Goal: Information Seeking & Learning: Understand process/instructions

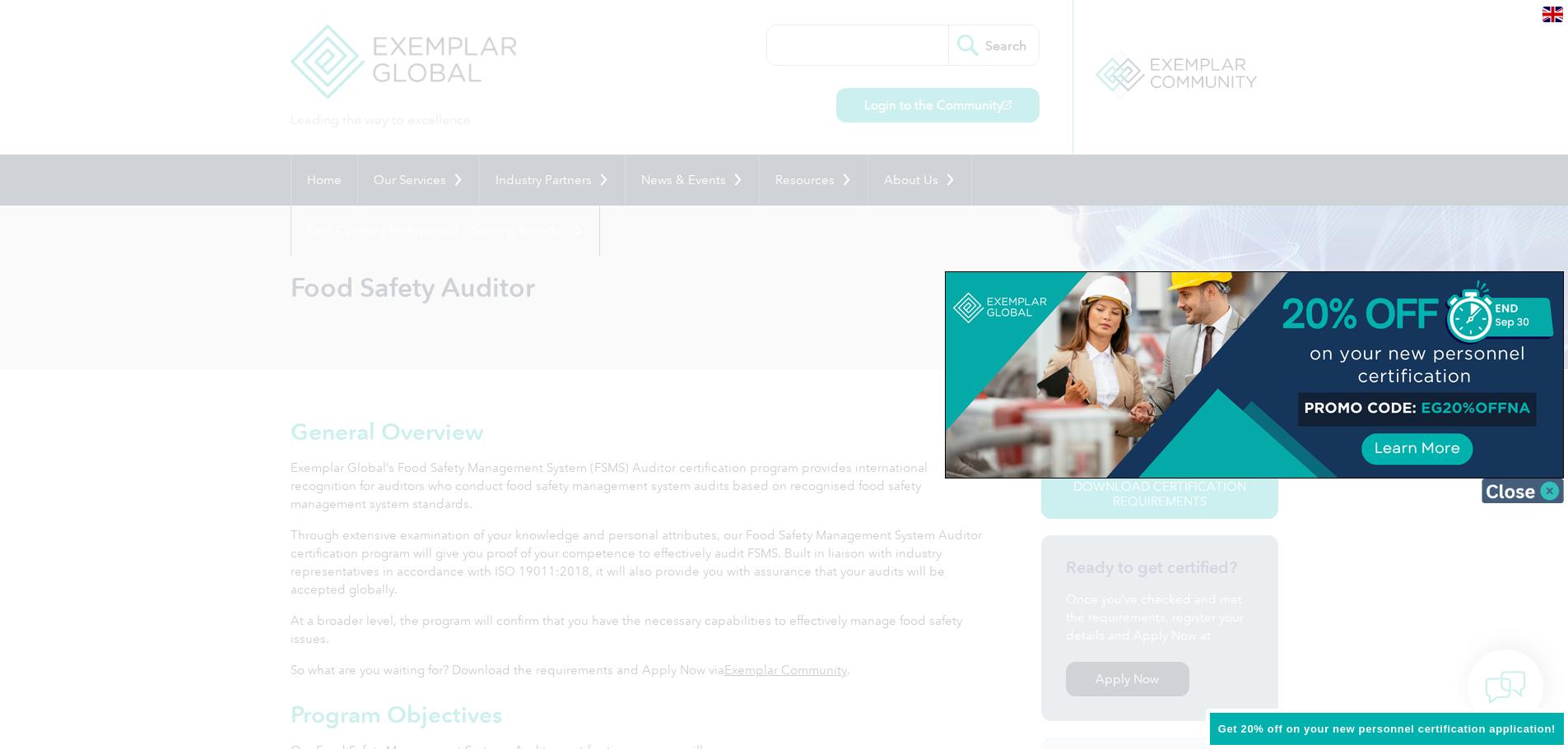
click at [1544, 489] on img at bounding box center [1522, 491] width 83 height 24
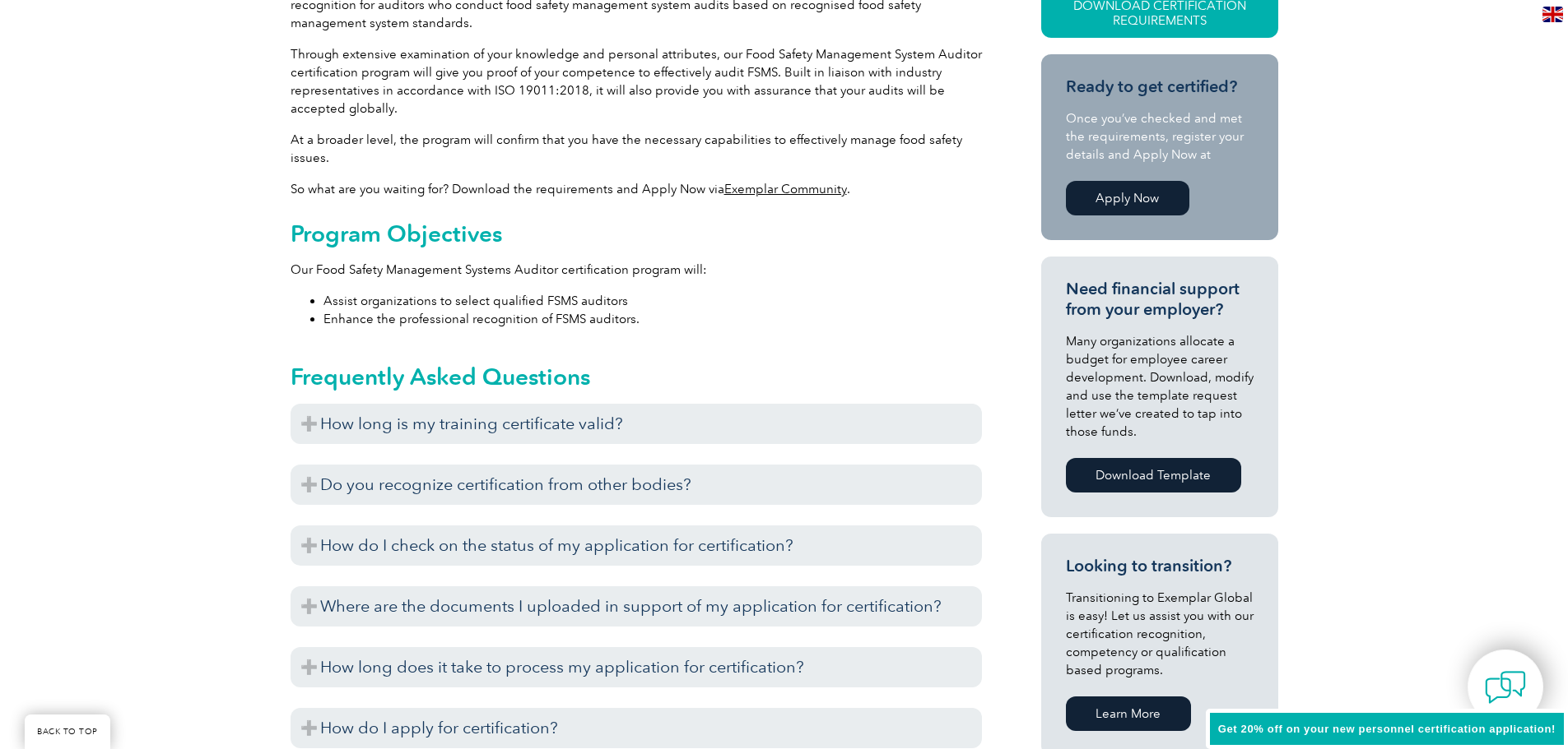
scroll to position [494, 0]
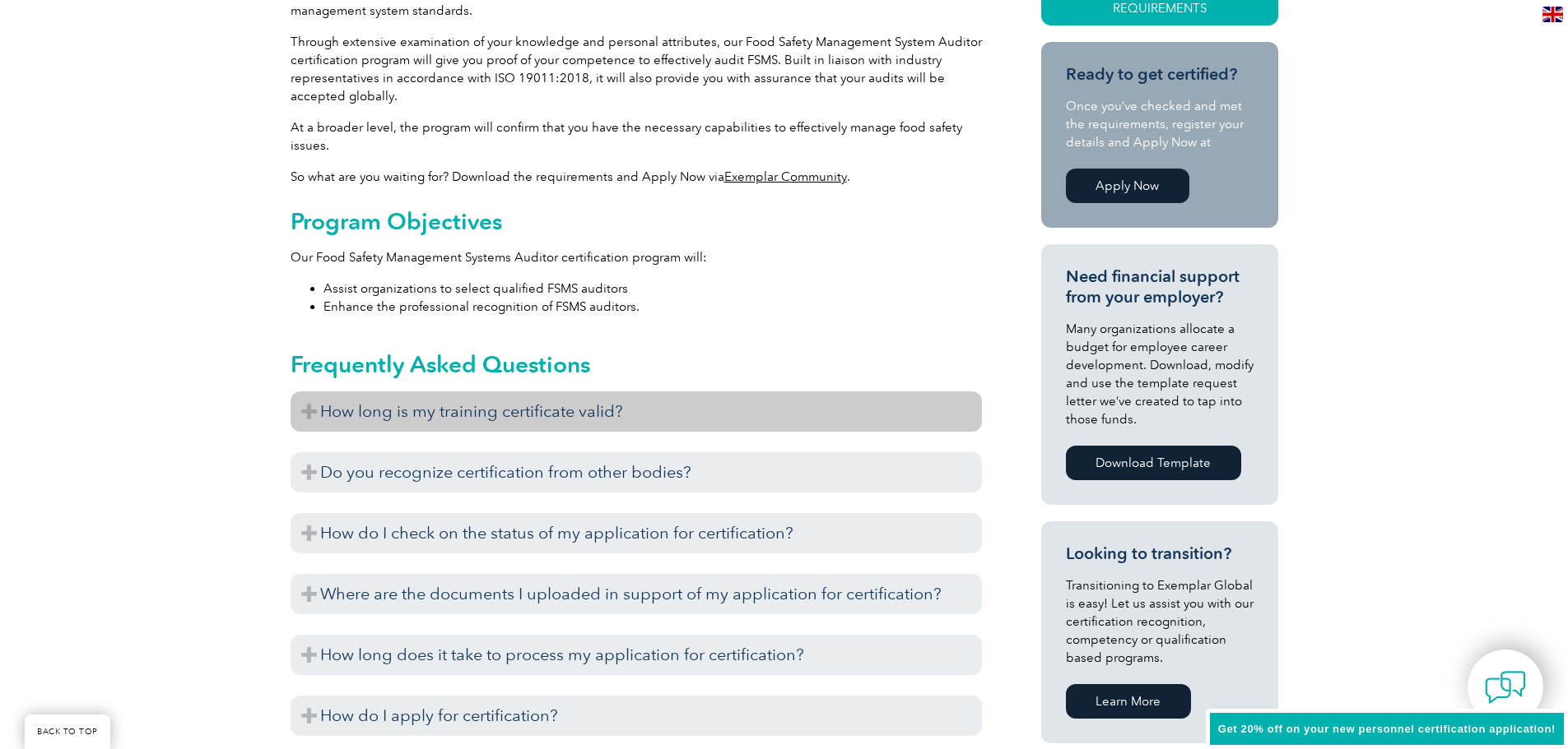
click at [303, 419] on h3 "How long is my training certificate valid?" at bounding box center [636, 411] width 691 height 40
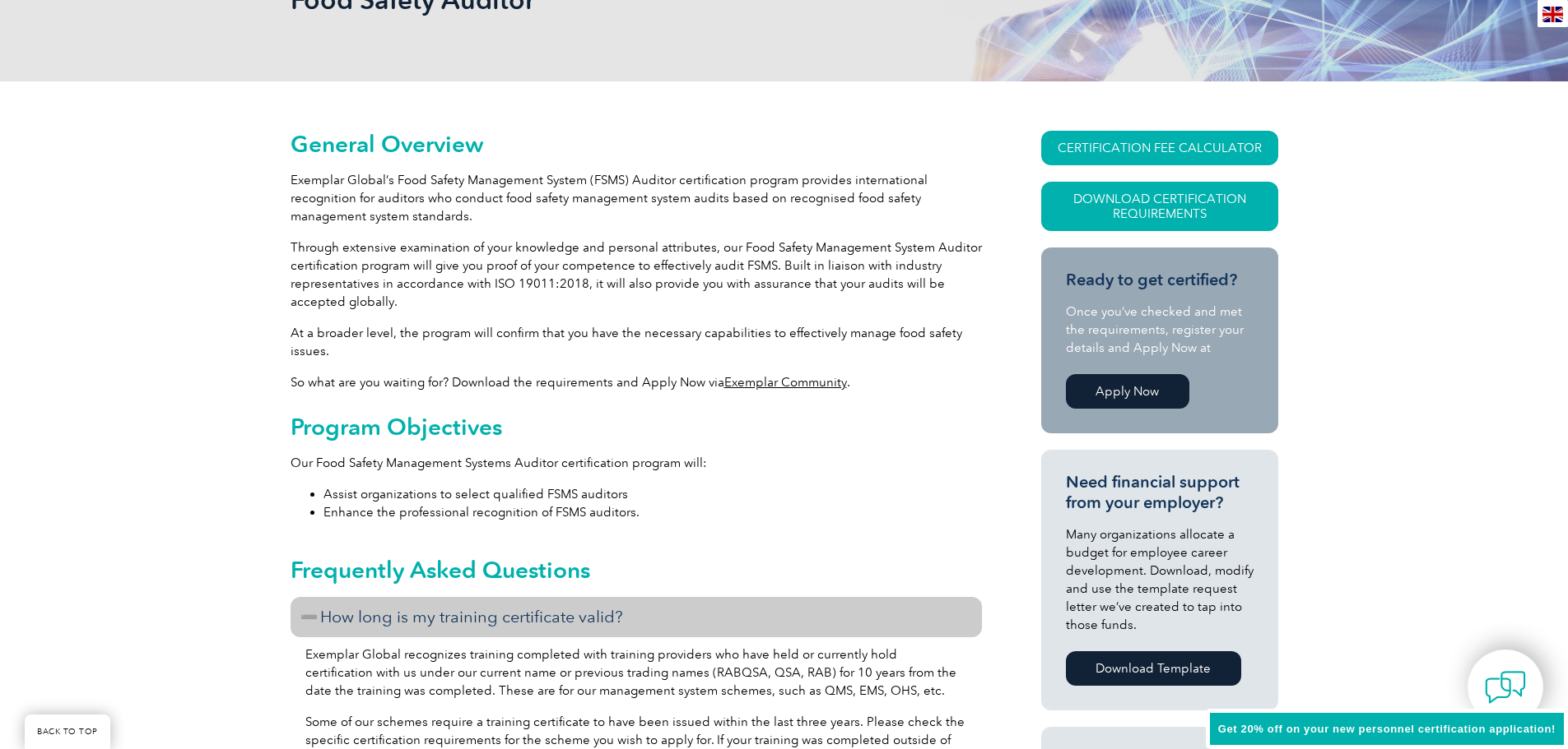
scroll to position [247, 0]
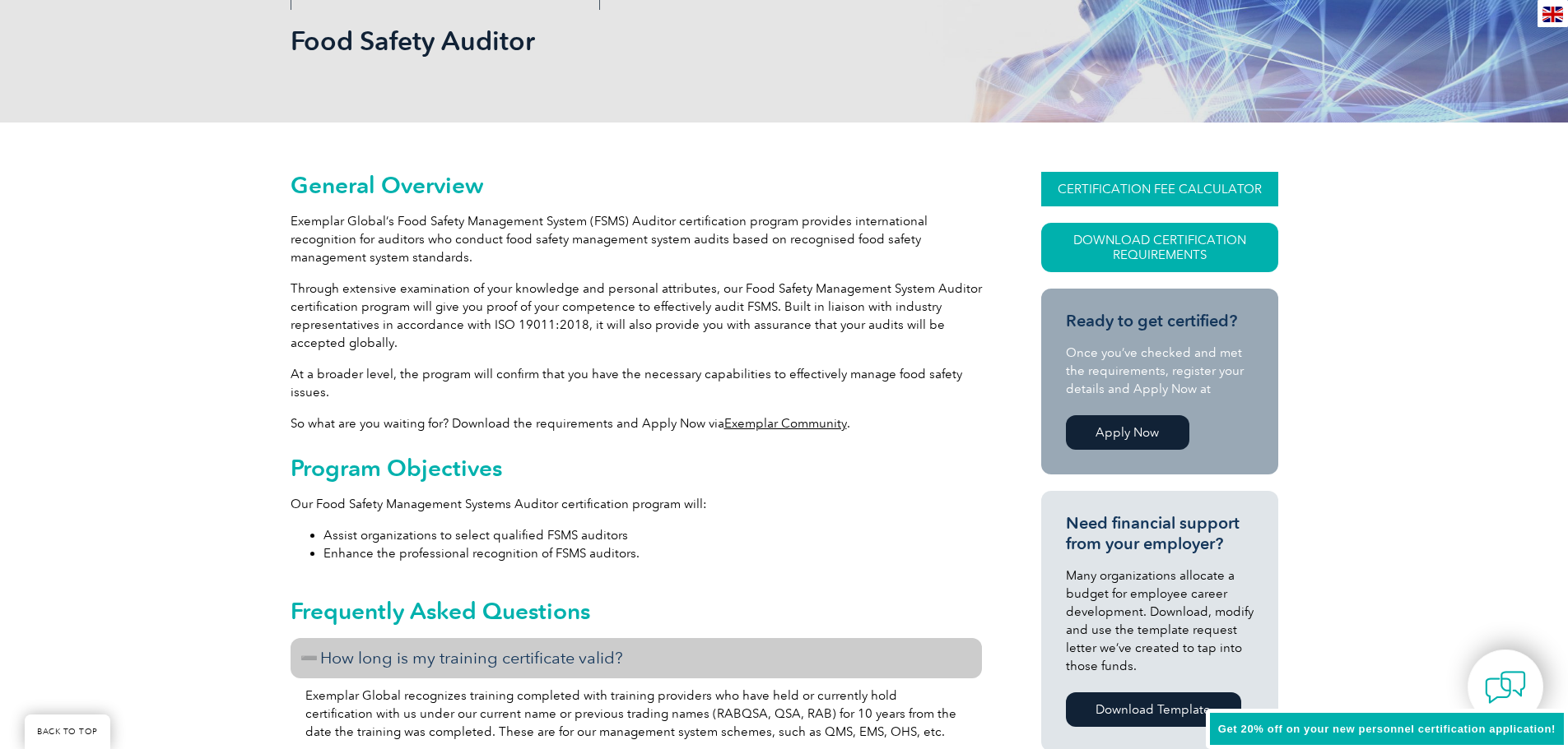
click at [1168, 186] on link "CERTIFICATION FEE CALCULATOR" at bounding box center [1160, 189] width 237 height 35
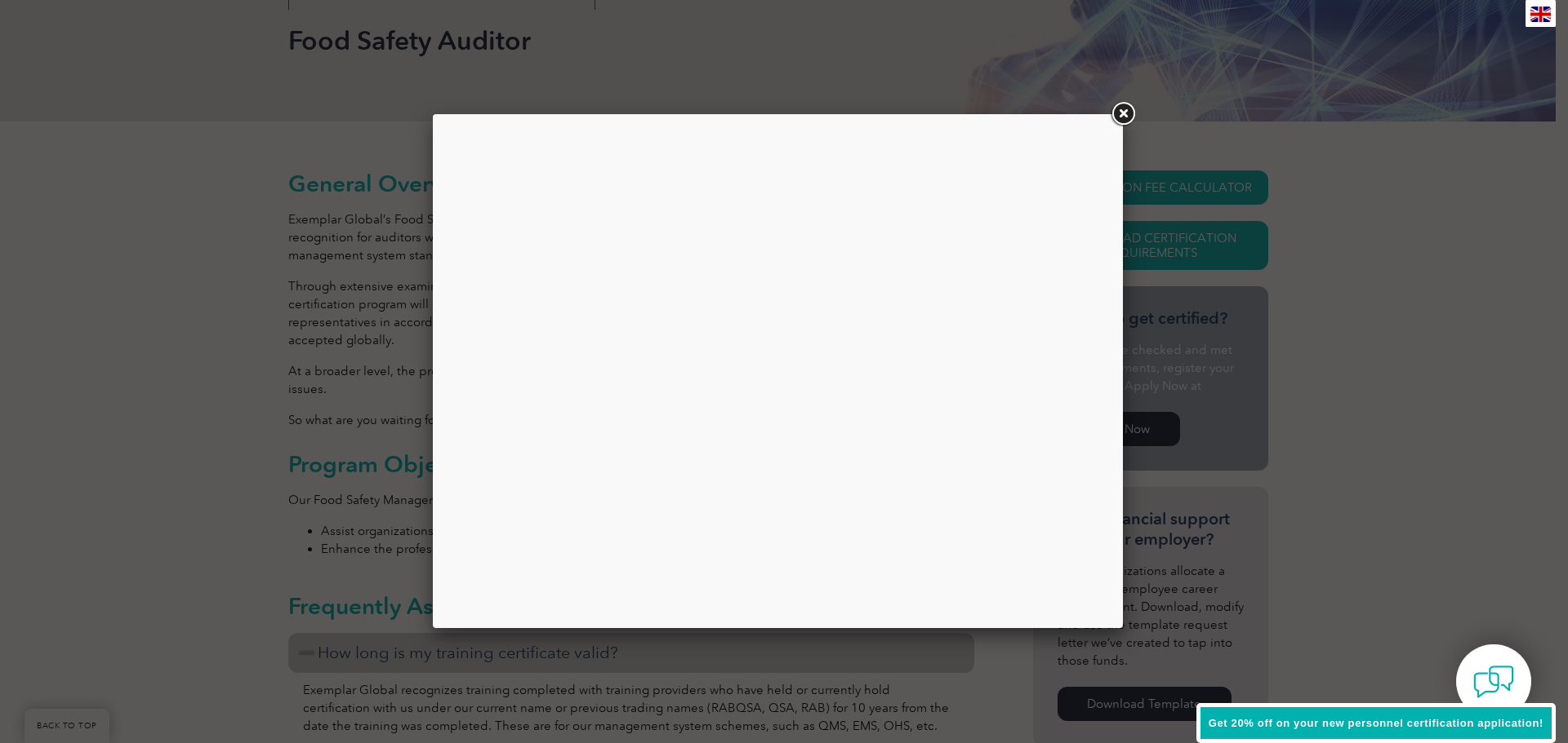
click at [1121, 120] on link at bounding box center [1122, 114] width 29 height 29
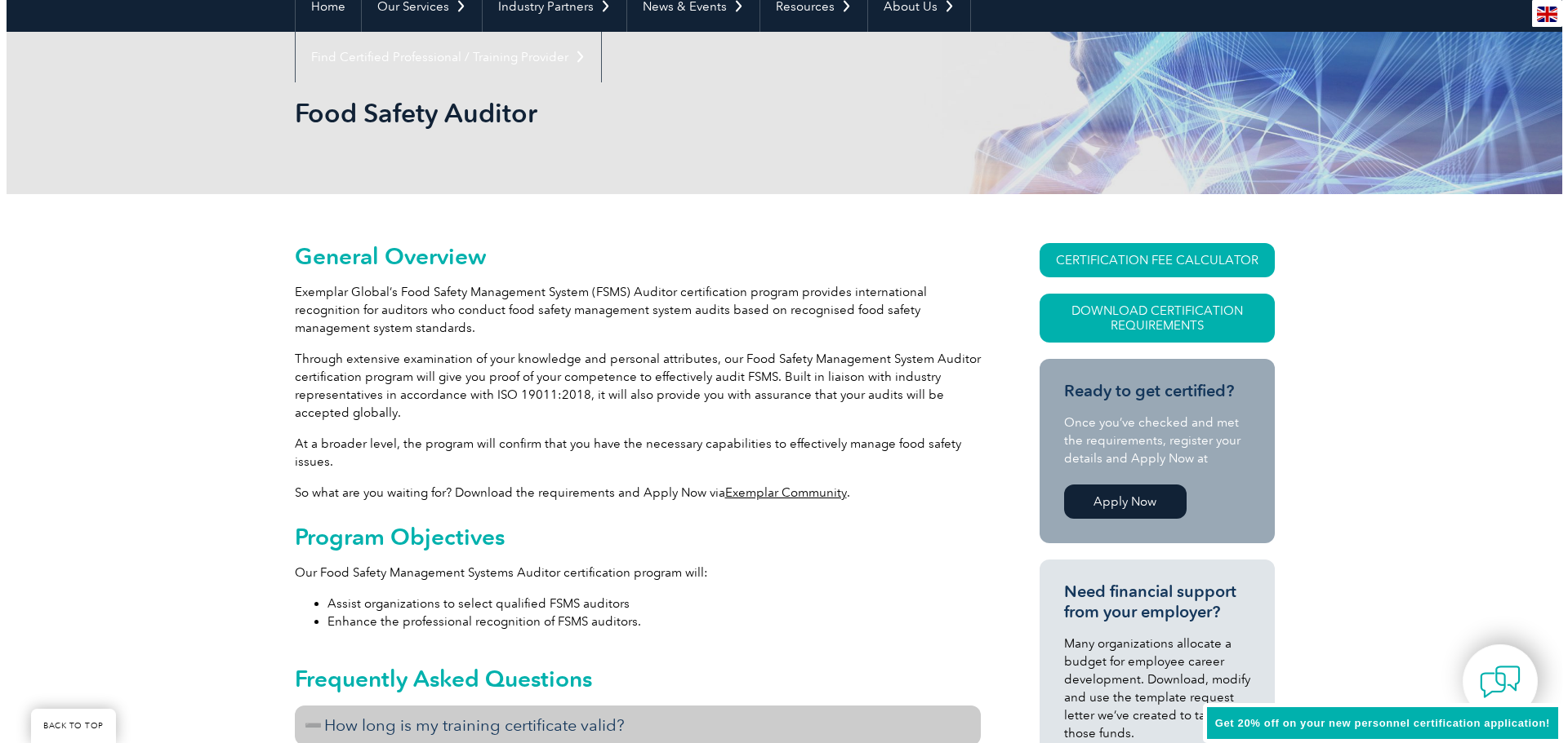
scroll to position [163, 0]
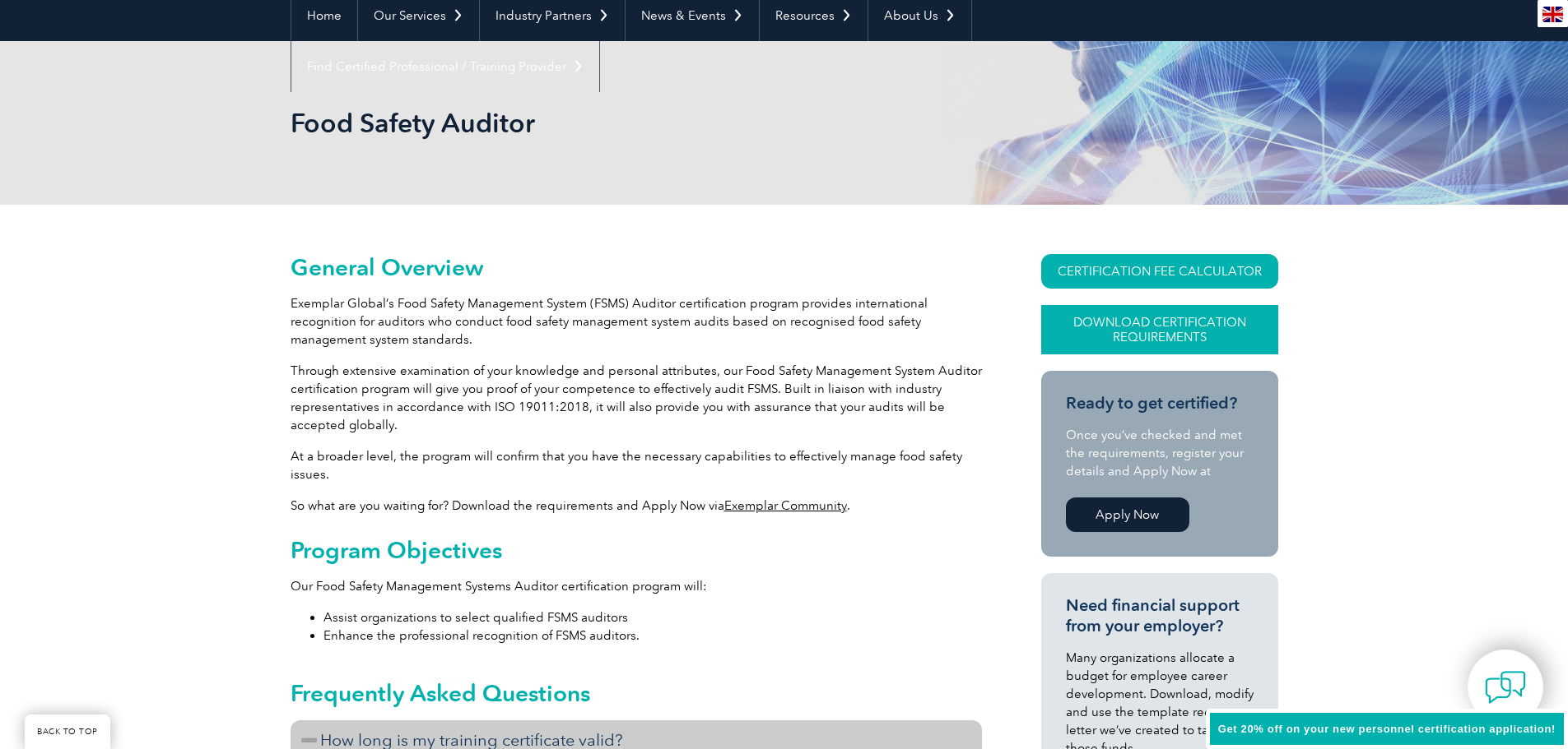
click at [1157, 324] on link "Download Certification Requirements" at bounding box center [1160, 329] width 237 height 50
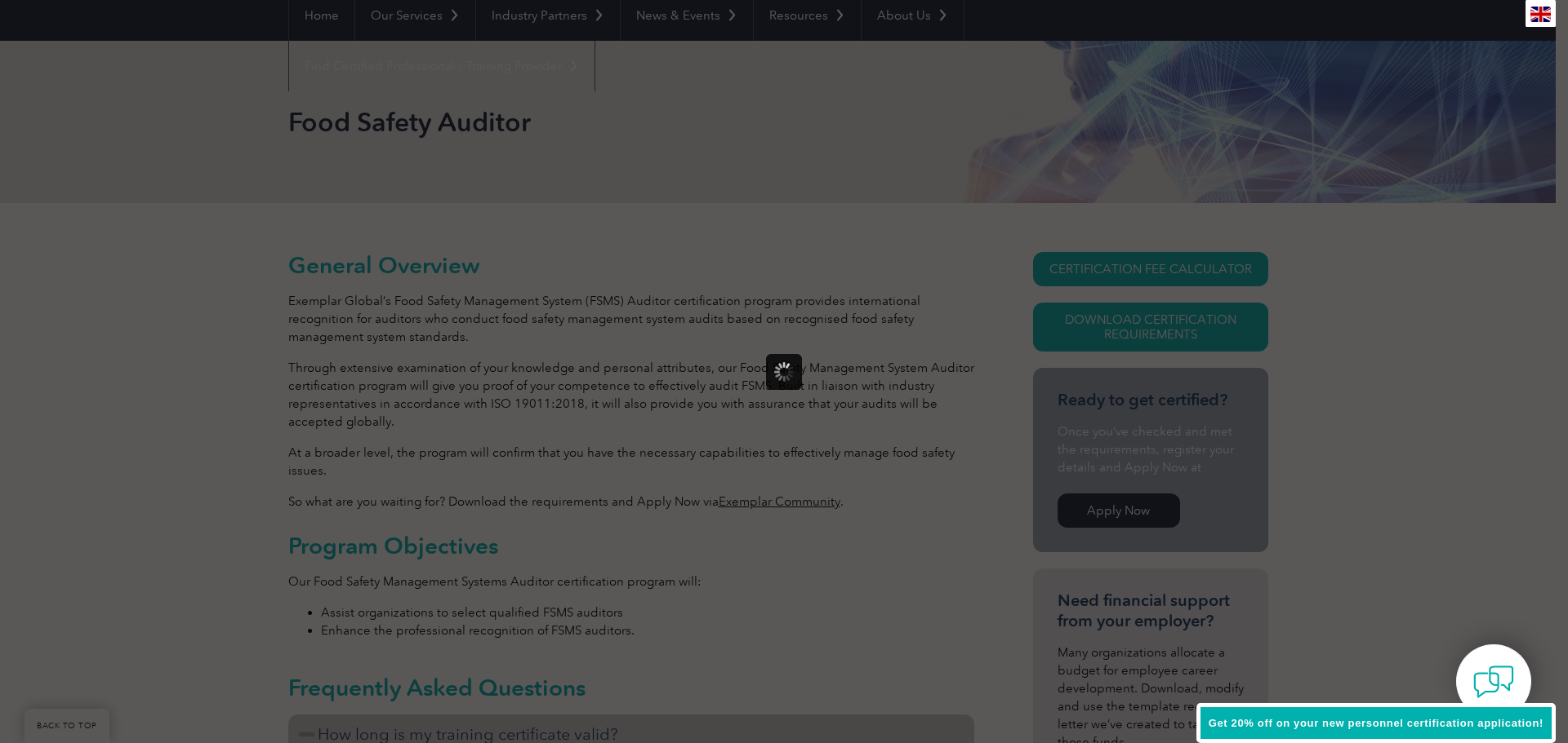
scroll to position [0, 0]
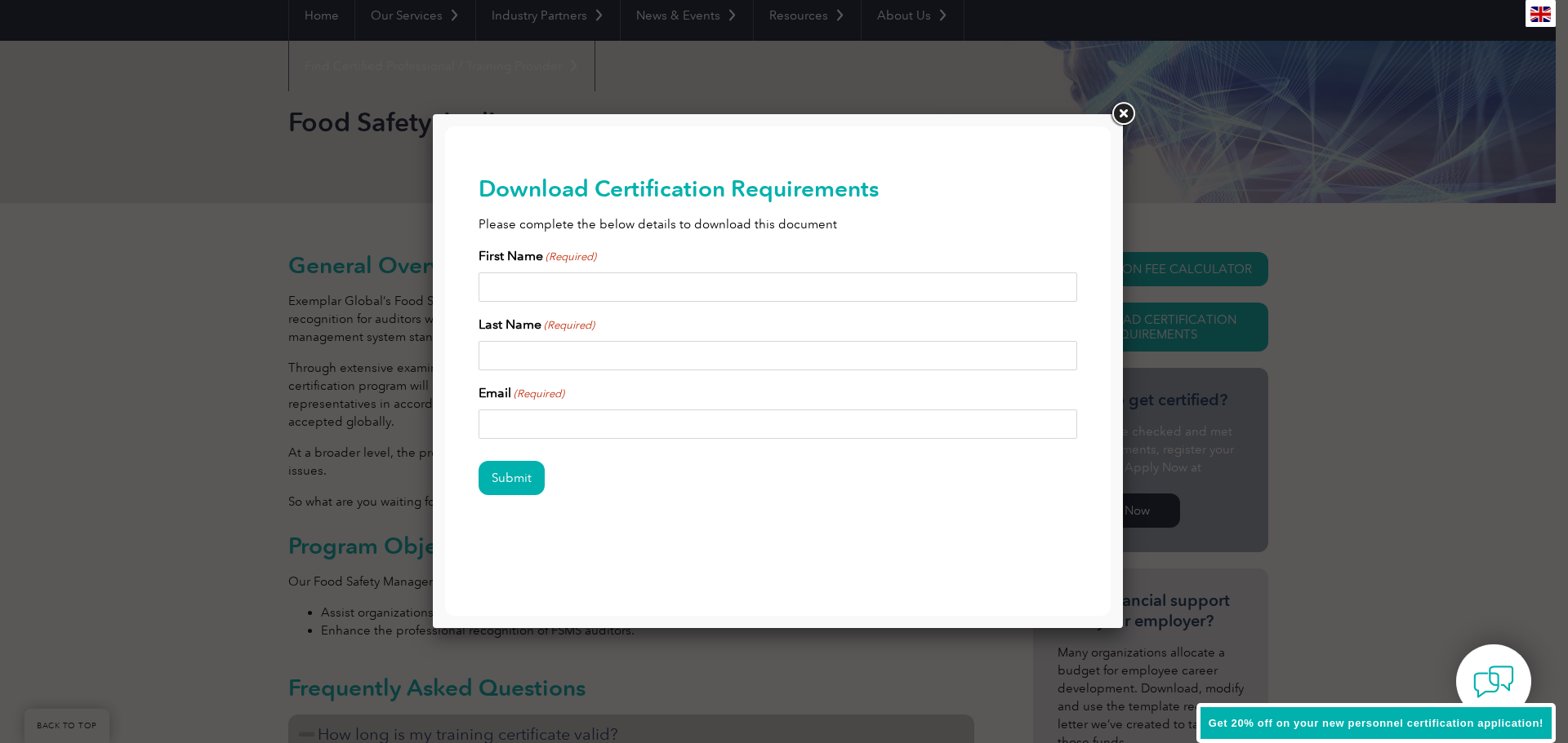
click at [609, 293] on input "First Name (Required)" at bounding box center [777, 287] width 599 height 29
type input "Gudjon"
type input "[PERSON_NAME]"
type input "[EMAIL_ADDRESS][DOMAIN_NAME]"
click at [518, 472] on input "Submit" at bounding box center [511, 478] width 67 height 35
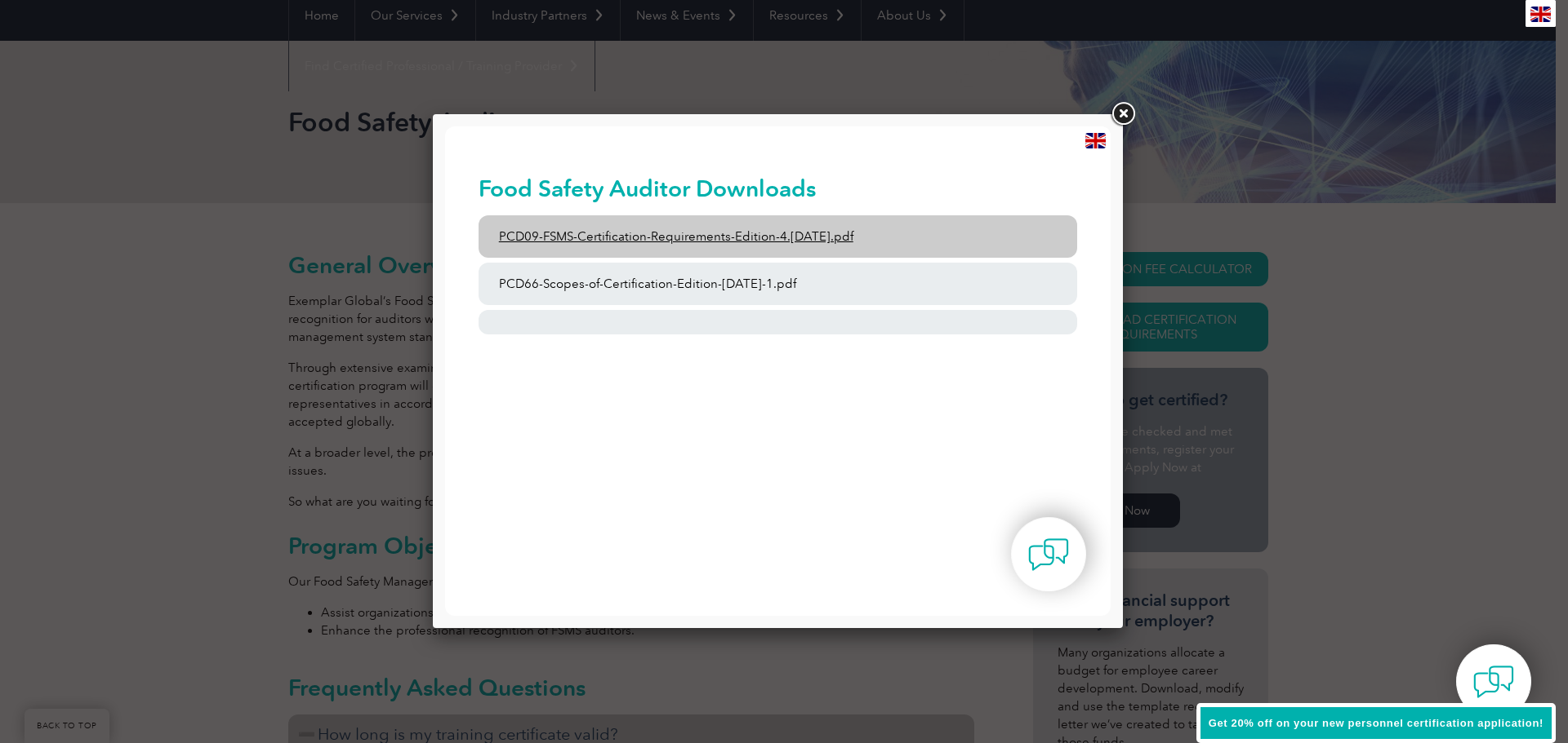
click at [727, 231] on link "PCD09-FSMS-Certification-Requirements-Edition-4.[DATE].pdf" at bounding box center [777, 237] width 599 height 42
